Goal: Information Seeking & Learning: Compare options

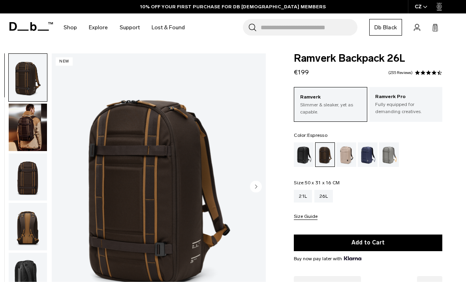
scroll to position [2, 0]
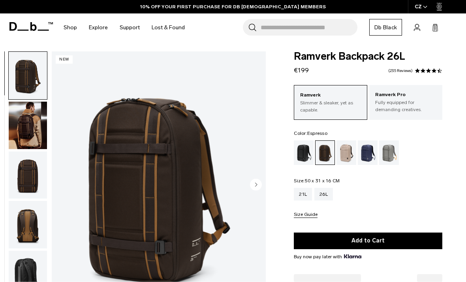
click at [27, 126] on img "button" at bounding box center [28, 124] width 38 height 47
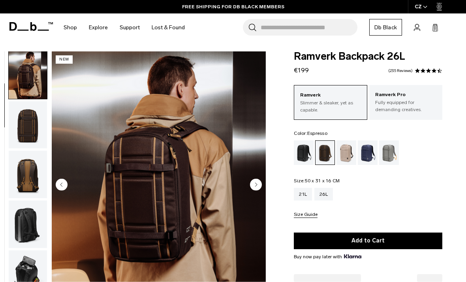
click at [26, 122] on img "button" at bounding box center [28, 124] width 38 height 47
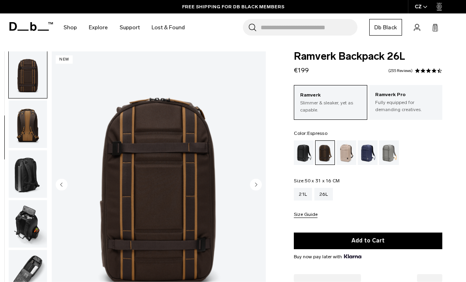
click at [25, 133] on img "button" at bounding box center [28, 123] width 38 height 47
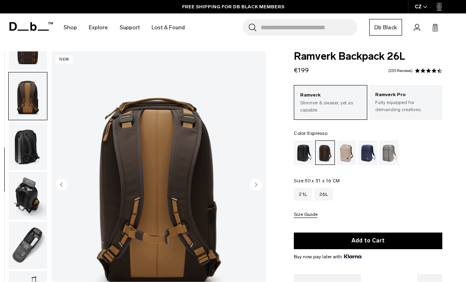
scroll to position [133, 0]
click at [26, 182] on img "button" at bounding box center [28, 195] width 38 height 47
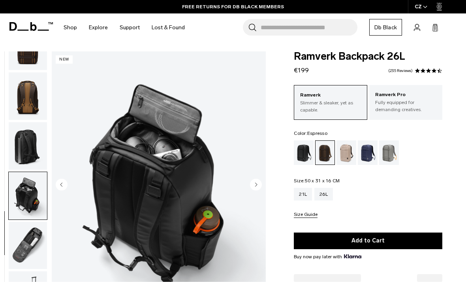
click at [25, 128] on img "button" at bounding box center [28, 145] width 38 height 47
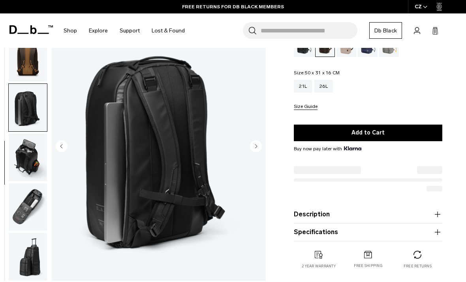
scroll to position [108, 0]
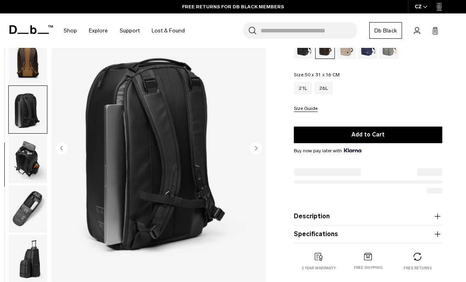
click at [26, 252] on img "button" at bounding box center [28, 258] width 38 height 47
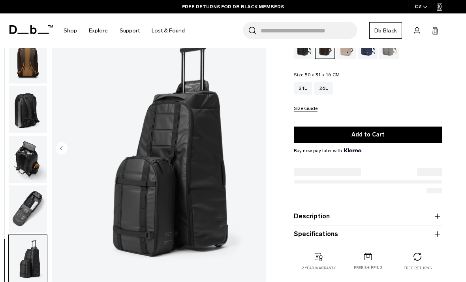
click at [30, 203] on img "button" at bounding box center [28, 208] width 38 height 47
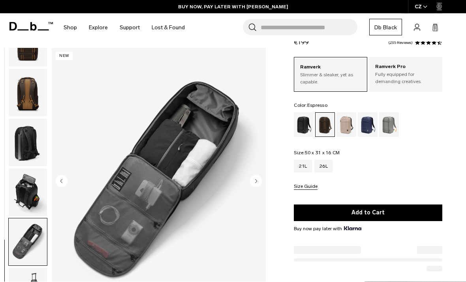
scroll to position [29, 0]
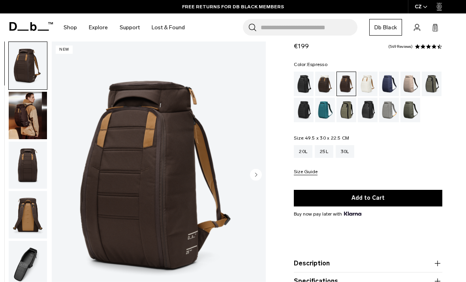
scroll to position [27, 0]
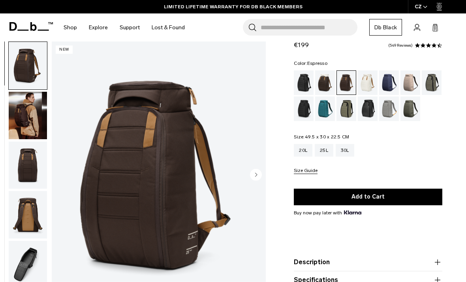
click at [23, 114] on img "button" at bounding box center [28, 115] width 38 height 47
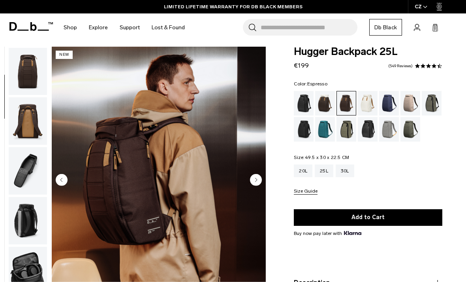
scroll to position [0, 0]
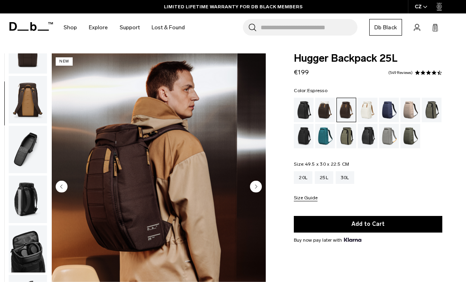
click at [28, 140] on img "button" at bounding box center [28, 149] width 38 height 47
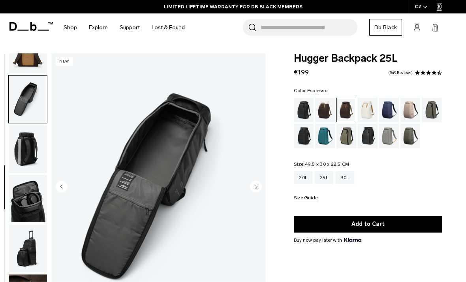
scroll to position [183, 0]
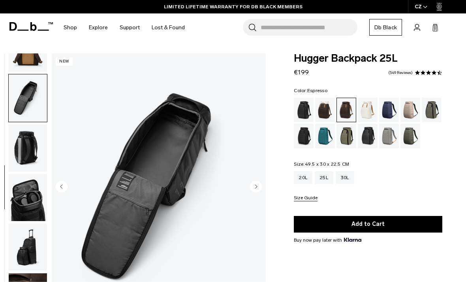
click at [21, 139] on img "button" at bounding box center [28, 147] width 38 height 47
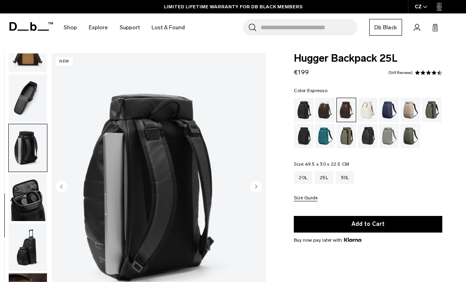
click at [22, 182] on img "button" at bounding box center [28, 197] width 38 height 47
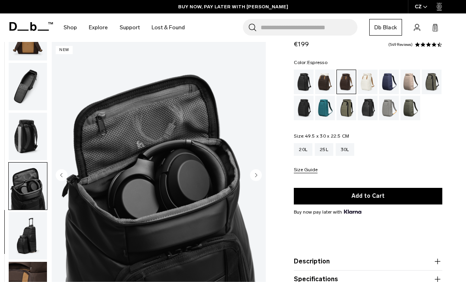
scroll to position [0, 0]
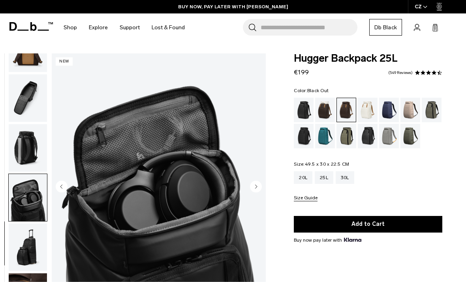
click at [305, 106] on div "Black Out" at bounding box center [304, 110] width 20 height 24
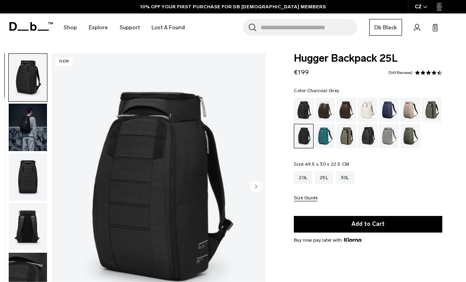
click at [23, 106] on img "button" at bounding box center [28, 126] width 38 height 47
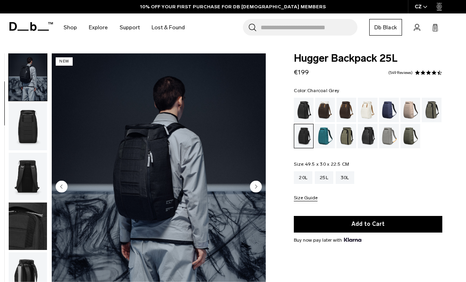
scroll to position [50, 0]
click at [368, 136] on div "Reflective Black" at bounding box center [368, 136] width 20 height 24
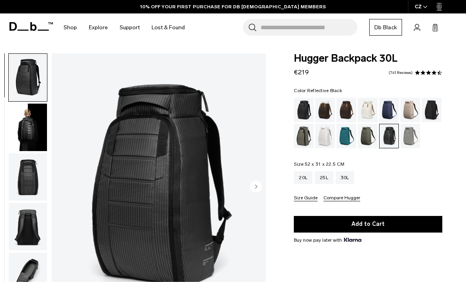
click at [385, 107] on div "Blue Hour" at bounding box center [389, 110] width 20 height 24
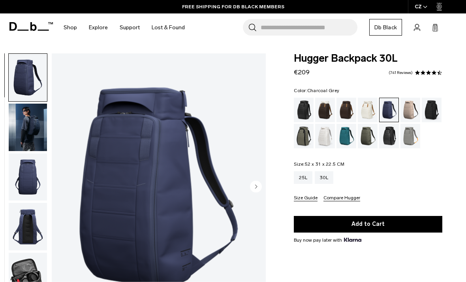
click at [430, 108] on div "Charcoal Grey" at bounding box center [432, 110] width 20 height 24
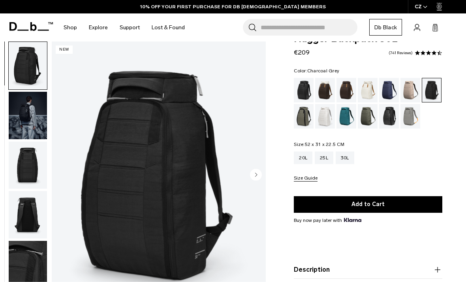
scroll to position [21, 0]
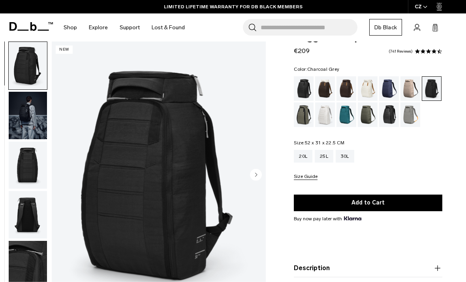
click at [349, 86] on div "Espresso" at bounding box center [346, 88] width 20 height 24
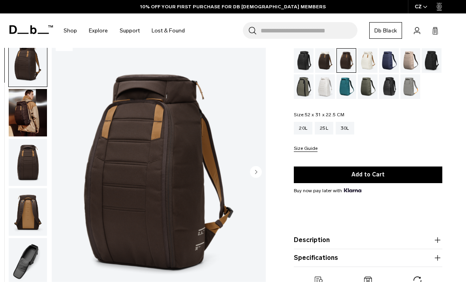
scroll to position [56, 0]
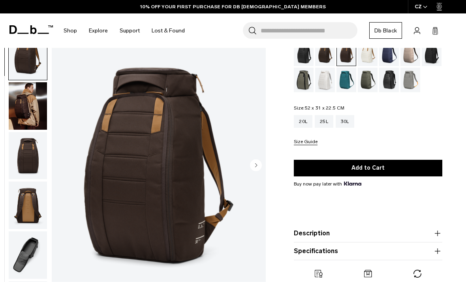
click at [19, 250] on img "button" at bounding box center [28, 254] width 38 height 47
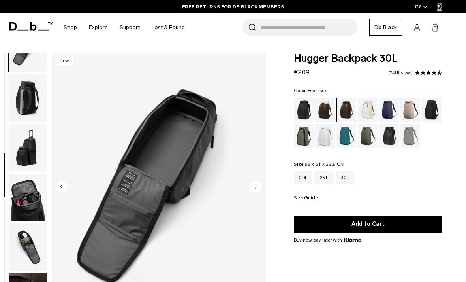
scroll to position [233, 0]
click at [27, 249] on img "button" at bounding box center [28, 246] width 38 height 47
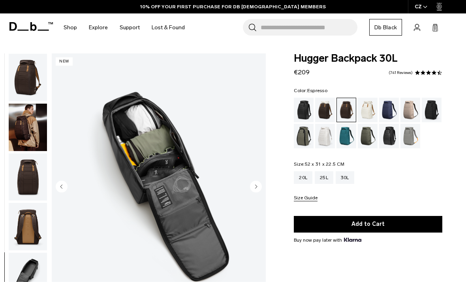
scroll to position [0, 0]
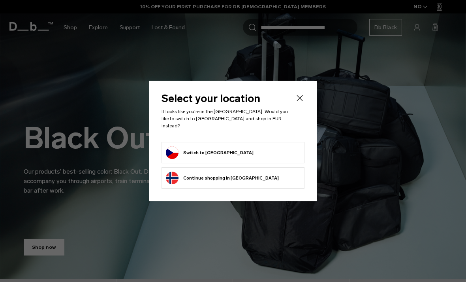
click at [278, 146] on form "Switch to Czechia" at bounding box center [233, 152] width 134 height 13
click at [214, 146] on button "Switch to Czechia" at bounding box center [210, 152] width 88 height 13
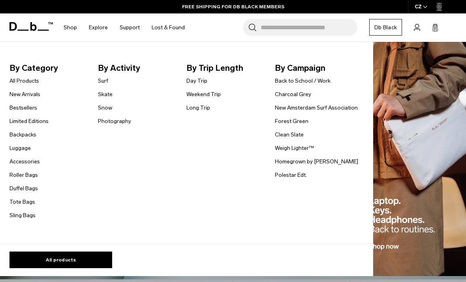
click at [18, 133] on link "Backpacks" at bounding box center [22, 134] width 27 height 8
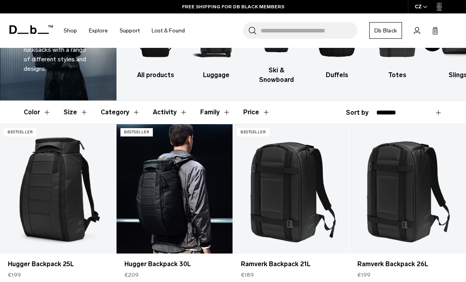
click at [180, 198] on link "Hugger Backpack 30L" at bounding box center [175, 188] width 116 height 129
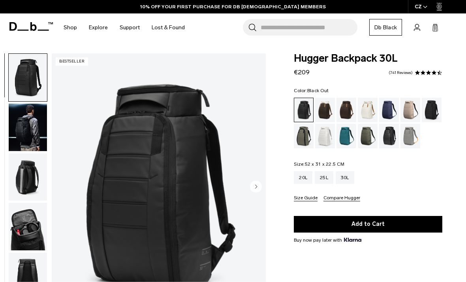
click at [426, 111] on div "Charcoal Grey" at bounding box center [432, 110] width 20 height 24
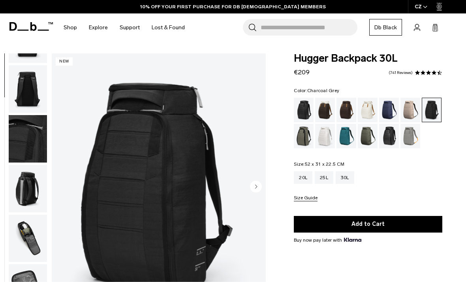
click at [20, 128] on img "button" at bounding box center [28, 138] width 38 height 47
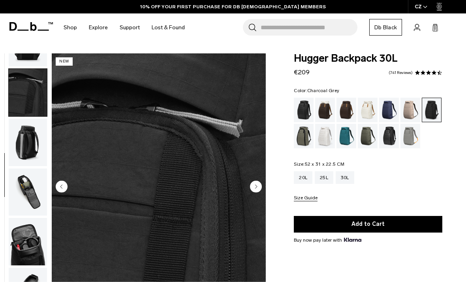
scroll to position [201, 0]
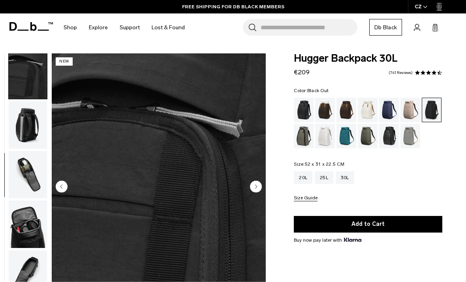
click at [304, 104] on div "Black Out" at bounding box center [304, 110] width 20 height 24
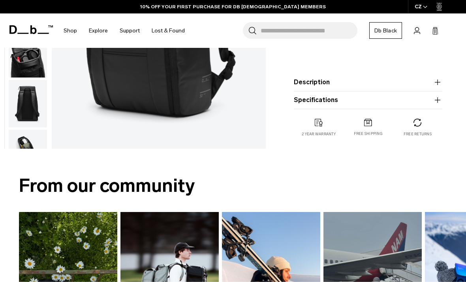
scroll to position [209, 0]
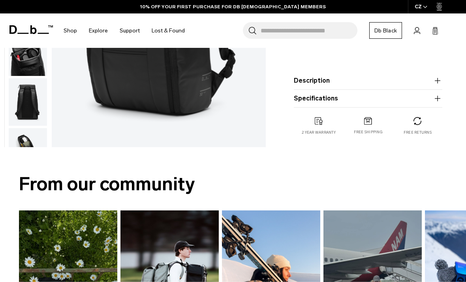
click at [436, 79] on icon "button" at bounding box center [437, 80] width 9 height 9
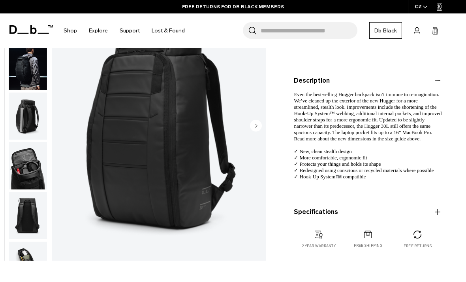
click at [438, 81] on icon "button" at bounding box center [437, 80] width 9 height 9
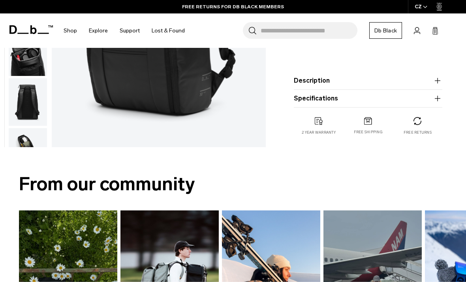
click at [440, 97] on icon "button" at bounding box center [437, 98] width 9 height 9
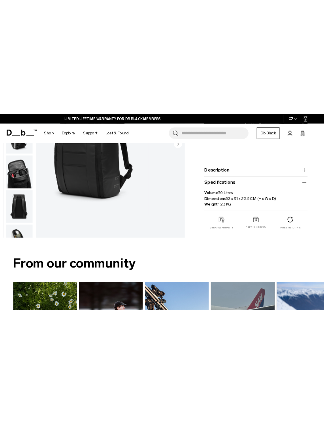
scroll to position [135, 0]
